Goal: Task Accomplishment & Management: Use online tool/utility

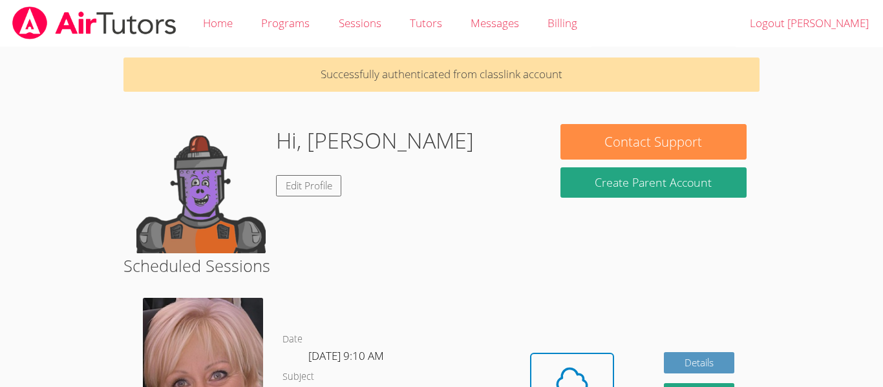
scroll to position [165, 0]
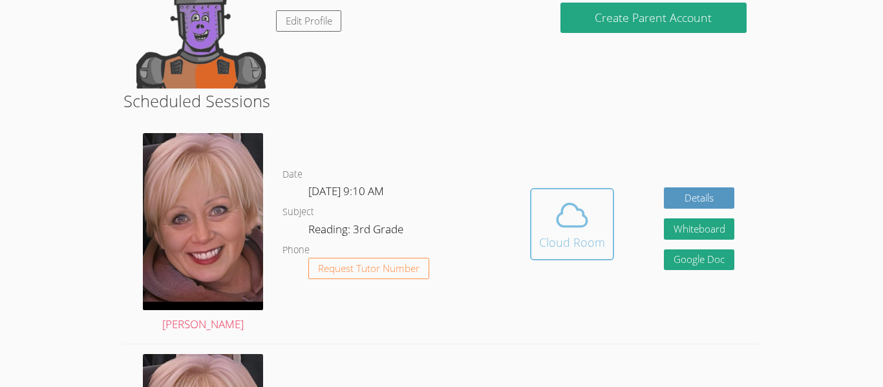
click at [599, 205] on span at bounding box center [572, 215] width 66 height 36
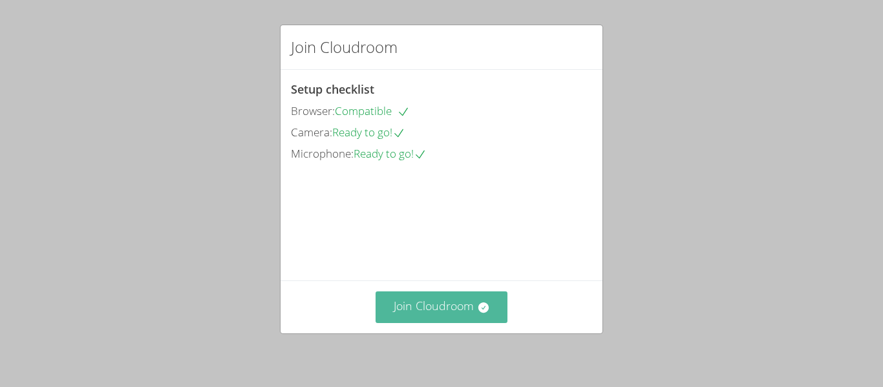
click at [481, 304] on icon at bounding box center [483, 307] width 10 height 10
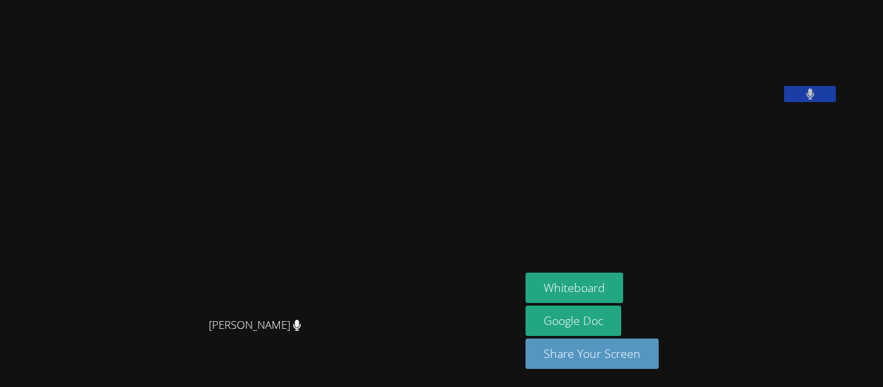
click at [814, 100] on icon at bounding box center [810, 94] width 8 height 11
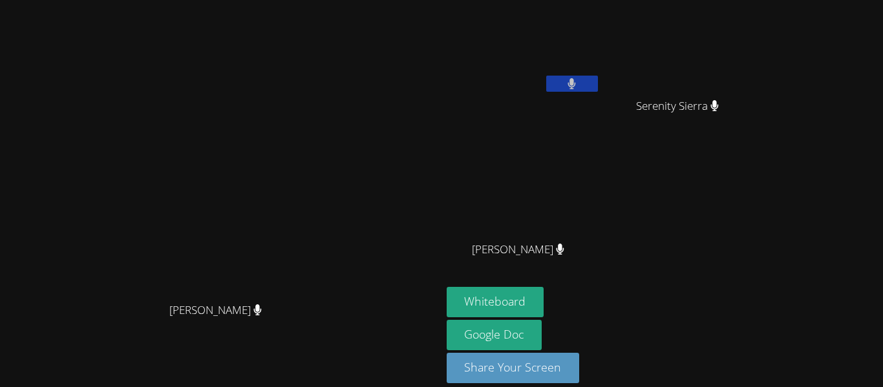
click at [317, 233] on video at bounding box center [220, 175] width 194 height 242
click at [317, 193] on video at bounding box center [220, 175] width 194 height 242
click at [544, 301] on button "Whiteboard" at bounding box center [496, 302] width 98 height 30
click at [759, 125] on div "[PERSON_NAME]" at bounding box center [683, 118] width 154 height 52
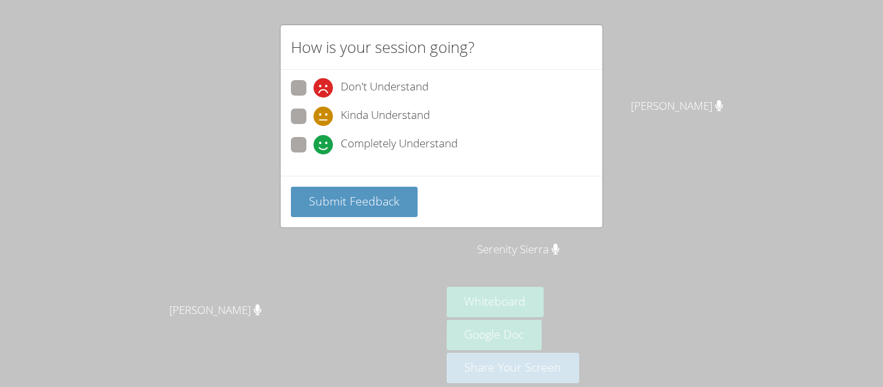
click at [313, 154] on span at bounding box center [313, 154] width 0 height 0
click at [313, 148] on input "Completely Understand" at bounding box center [318, 142] width 11 height 11
radio input "true"
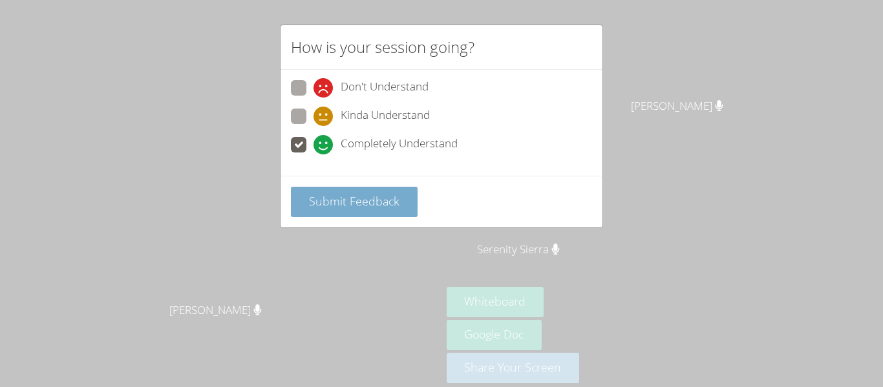
click at [334, 191] on button "Submit Feedback" at bounding box center [354, 202] width 127 height 30
